Goal: Find contact information: Find contact information

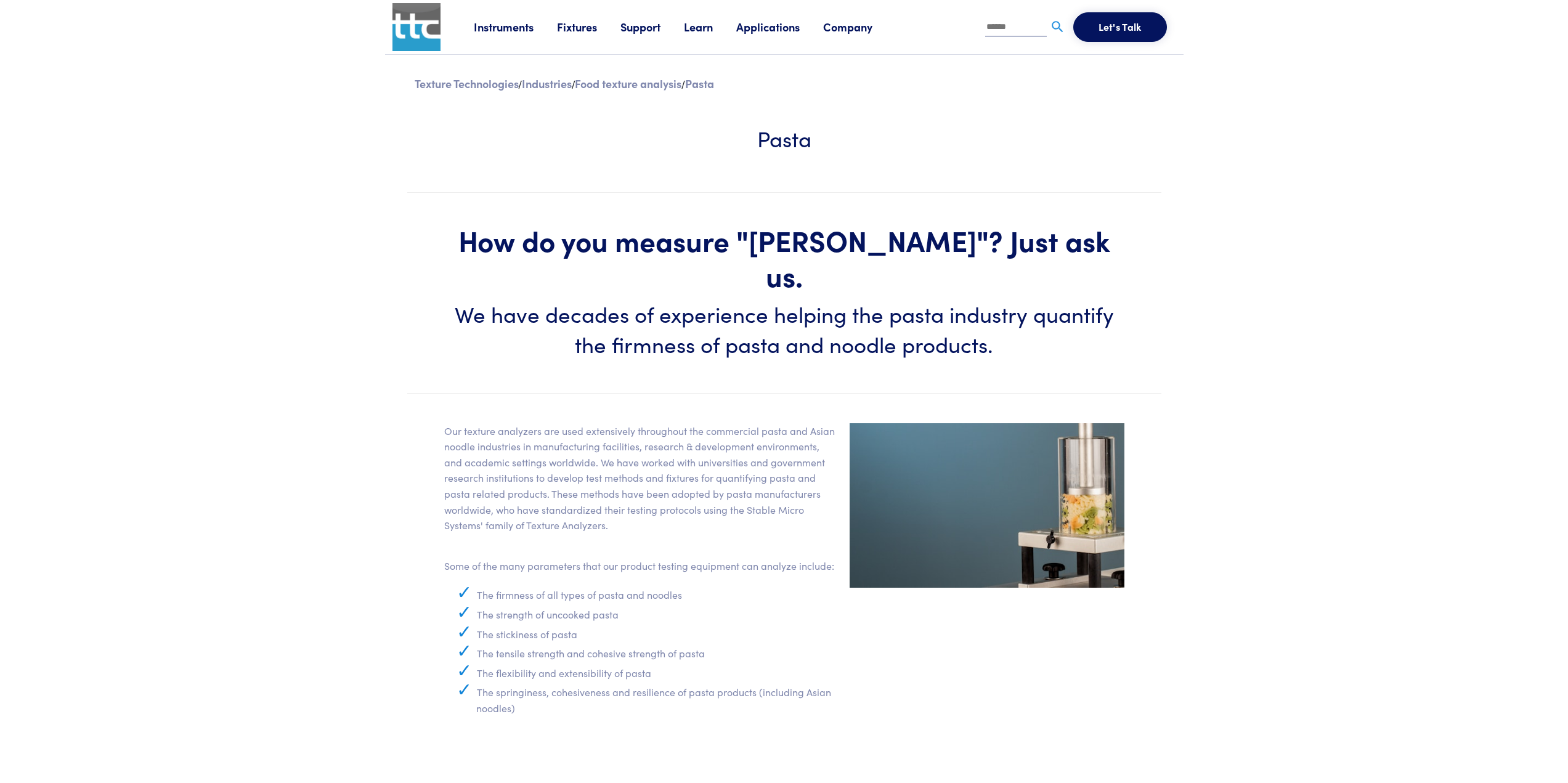
click at [481, 7] on div "Instruments Texture Analyzers Measure any physical product characteristic. TA.X…" at bounding box center [825, 27] width 702 height 54
drag, startPoint x: 481, startPoint y: 10, endPoint x: 380, endPoint y: 116, distance: 146.4
click at [853, 24] on link "Company" at bounding box center [859, 27] width 73 height 15
click at [1069, 87] on link "Contact" at bounding box center [1070, 83] width 51 height 22
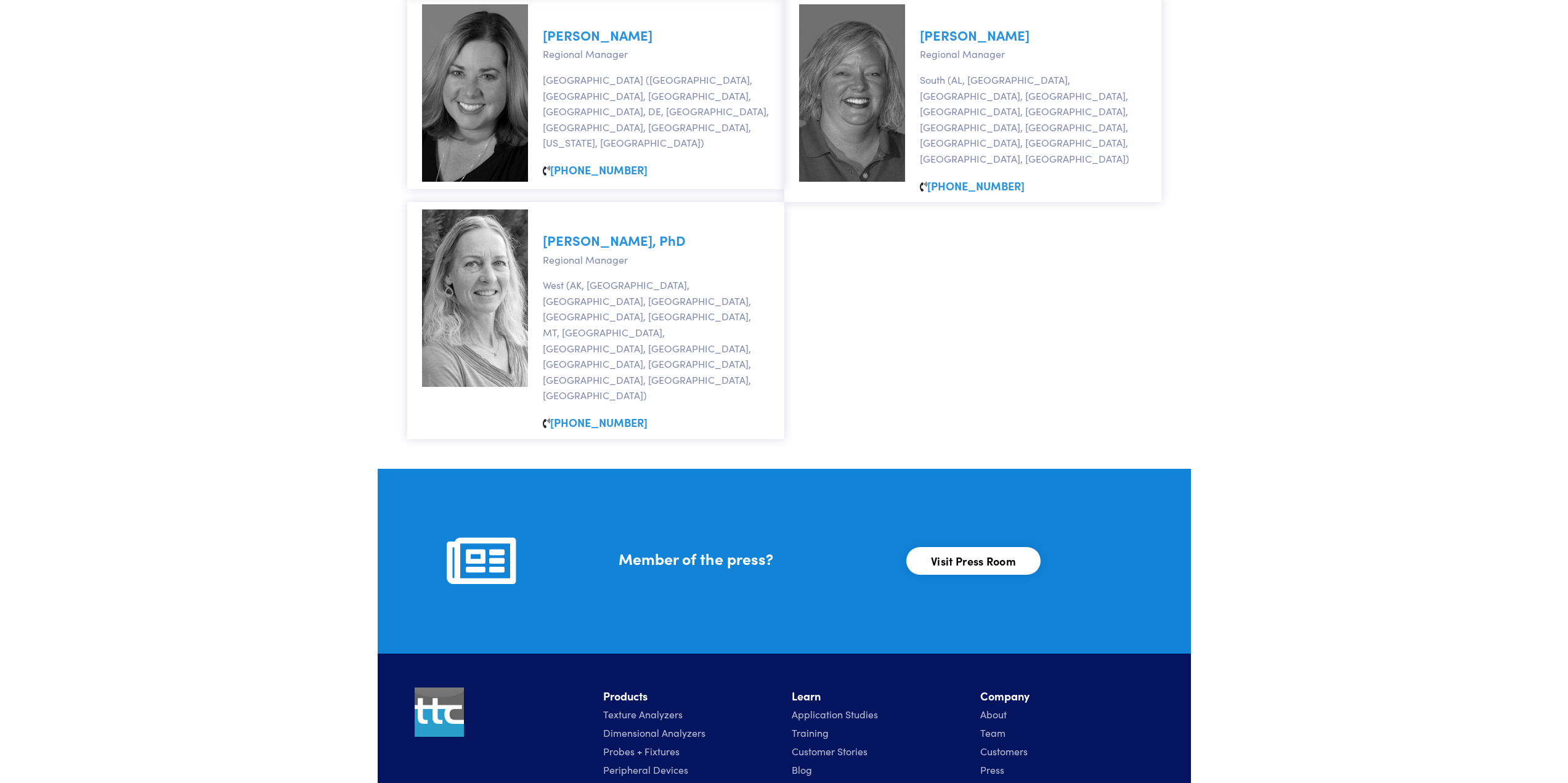
scroll to position [1135, 0]
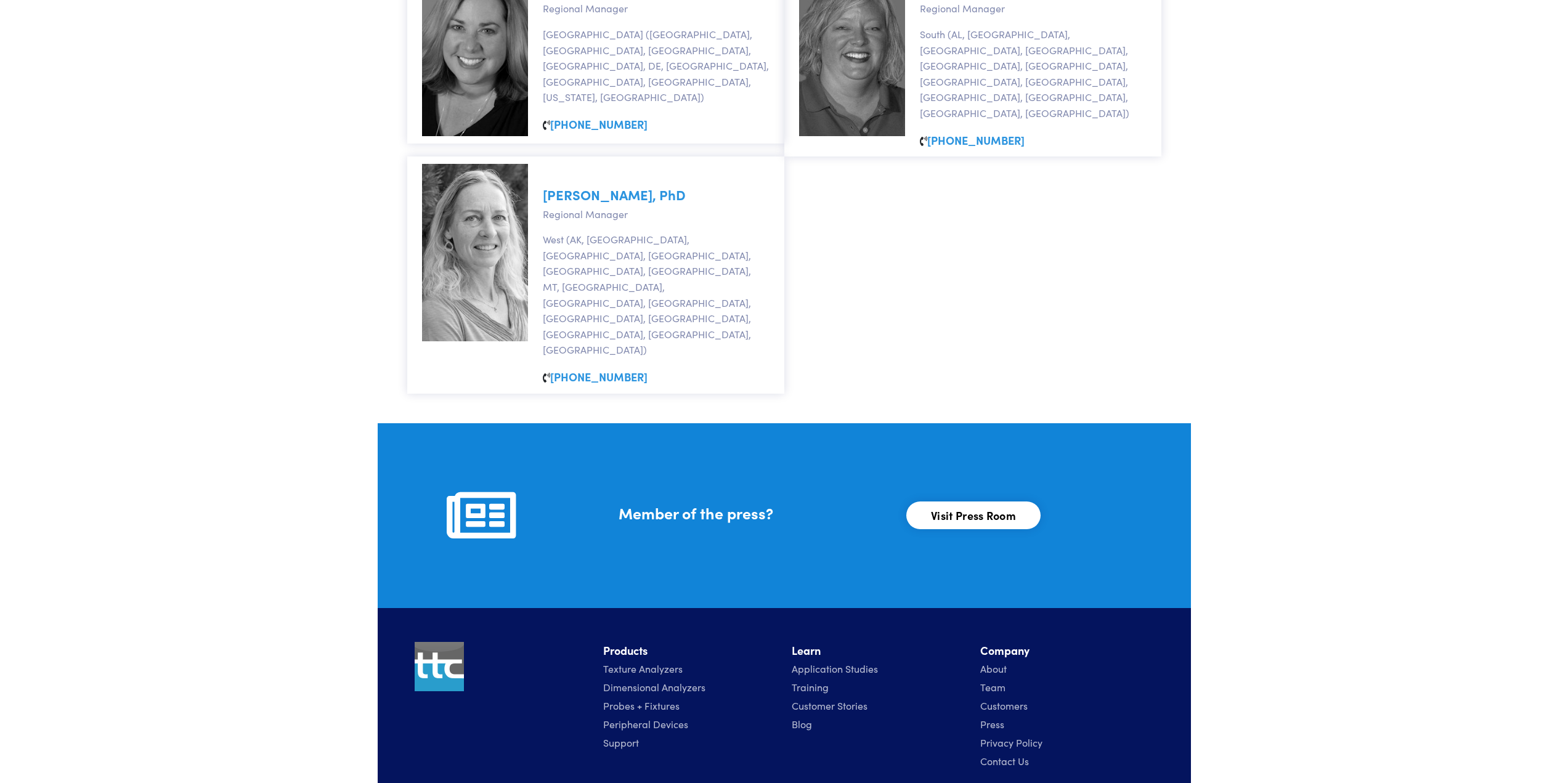
click at [991, 754] on link "Contact Us" at bounding box center [1004, 761] width 49 height 14
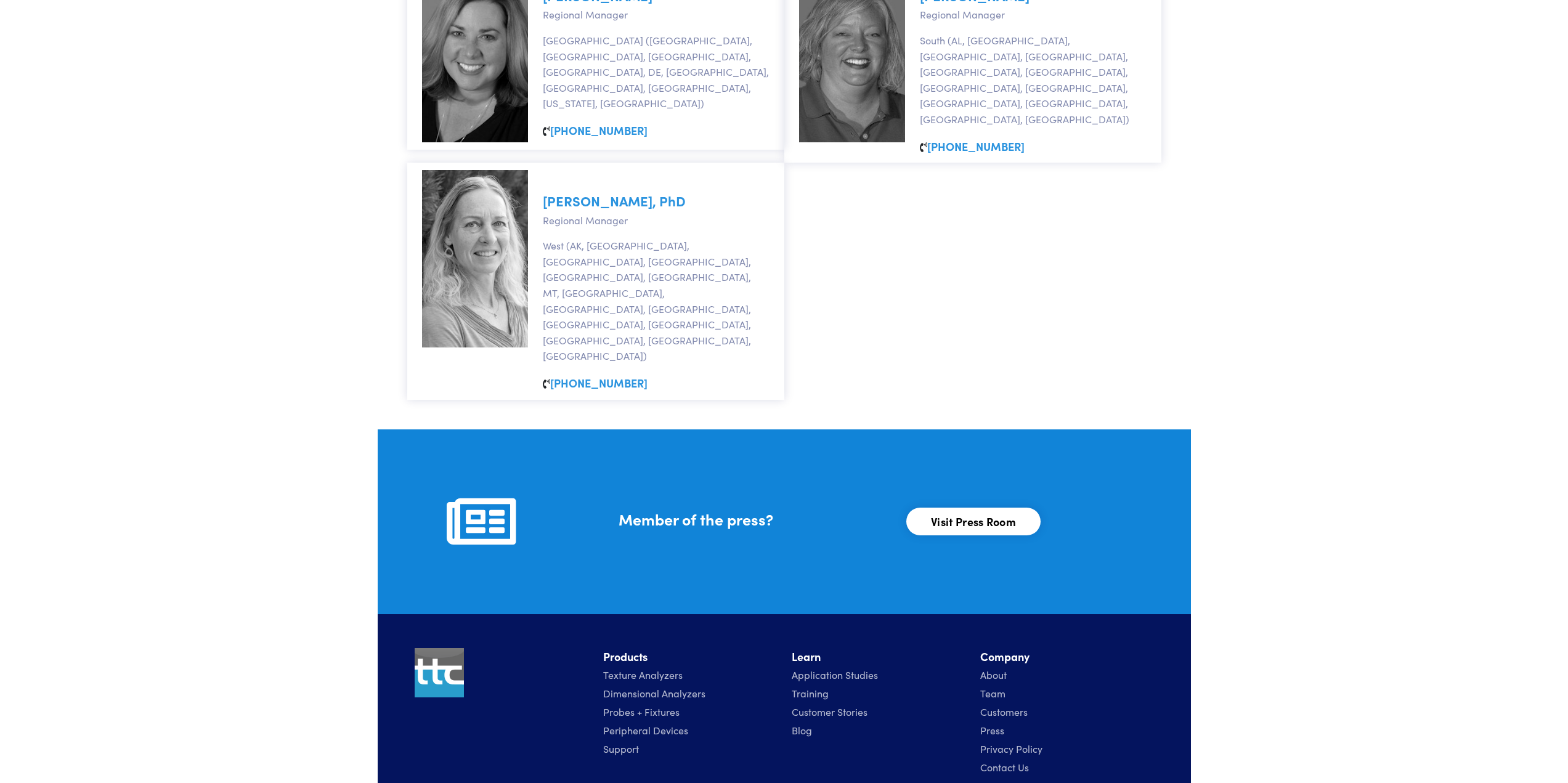
scroll to position [1135, 0]
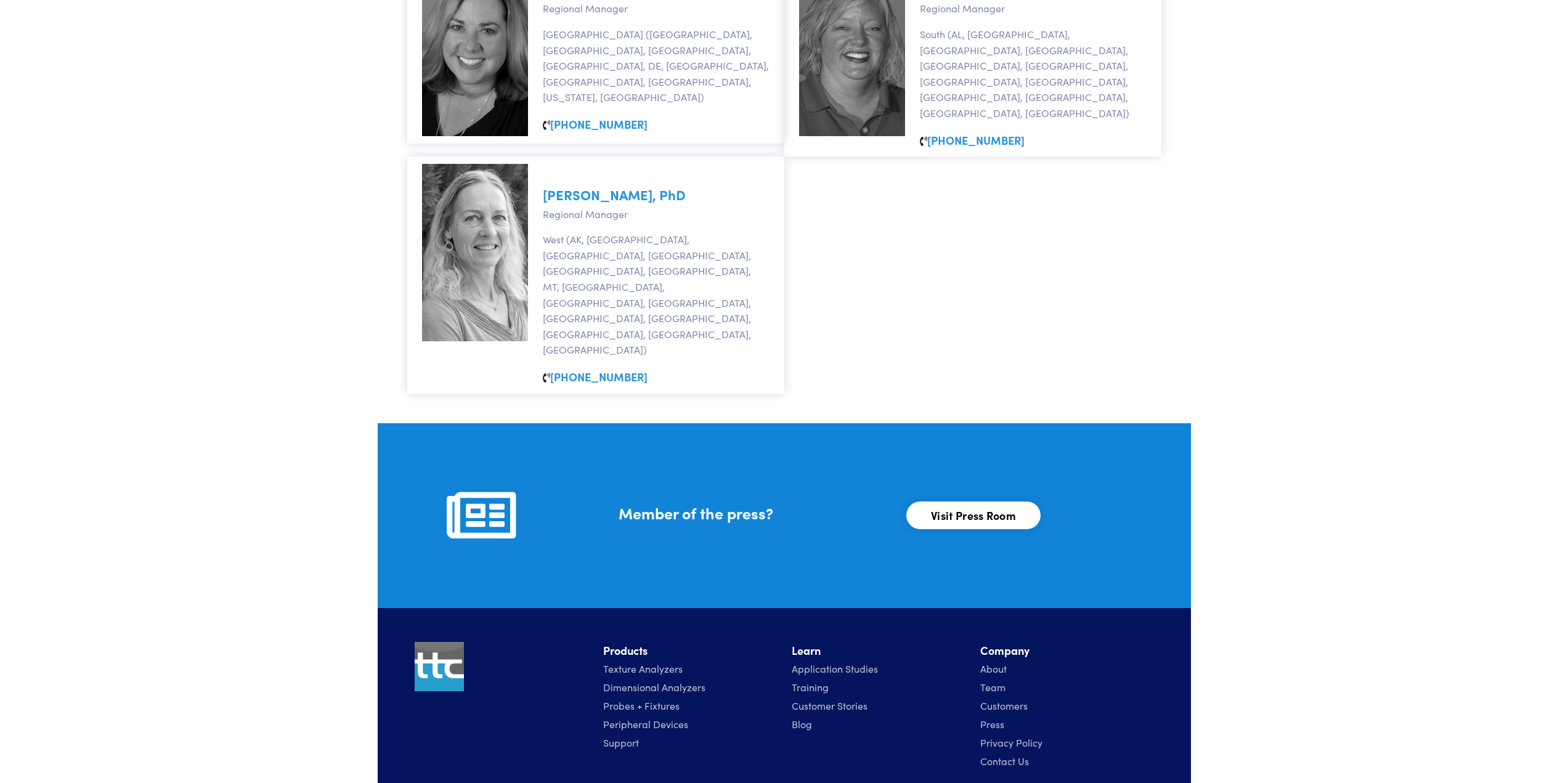
drag, startPoint x: 496, startPoint y: 748, endPoint x: 930, endPoint y: 753, distance: 434.0
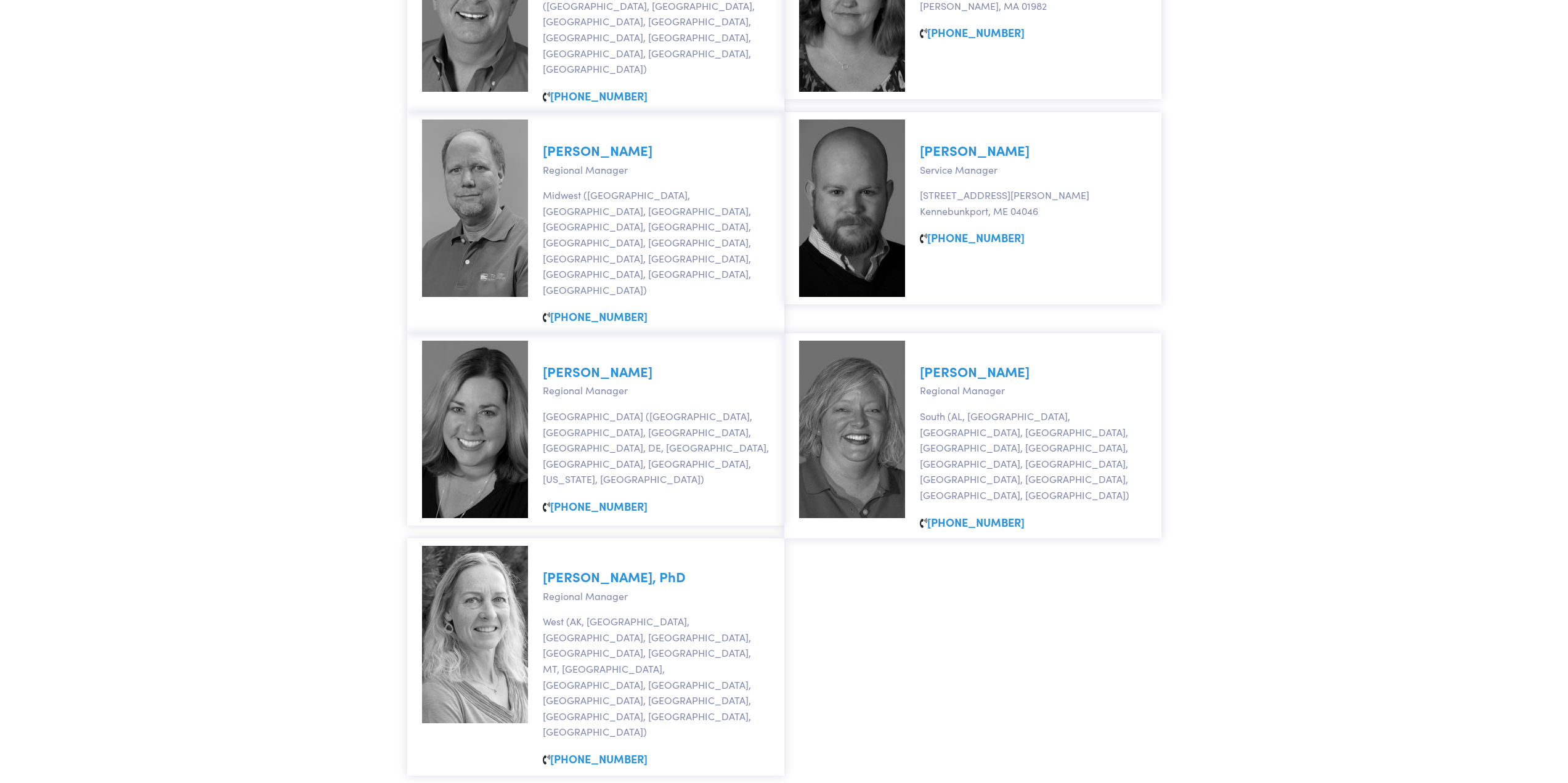
scroll to position [637, 0]
